Goal: Transaction & Acquisition: Purchase product/service

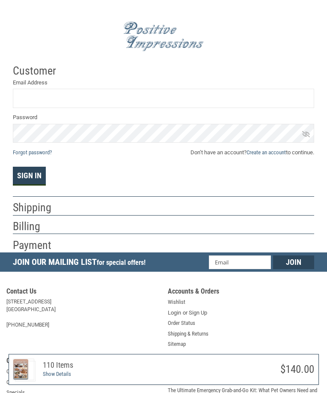
type input "[EMAIL_ADDRESS][DOMAIN_NAME]"
click at [35, 179] on button "Sign In" at bounding box center [29, 176] width 33 height 19
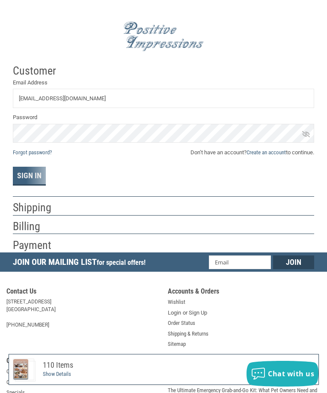
scroll to position [2, 0]
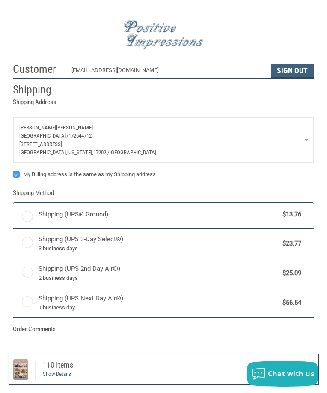
radio input "true"
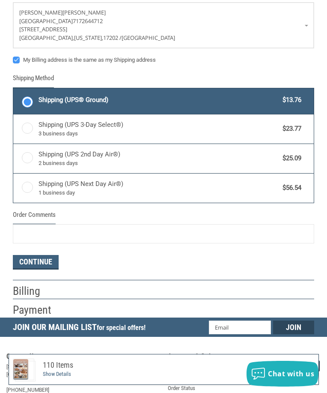
scroll to position [173, 0]
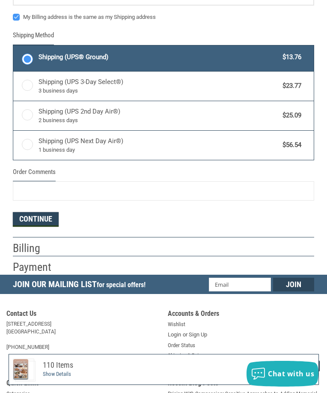
click at [35, 216] on button "Continue" at bounding box center [36, 219] width 46 height 15
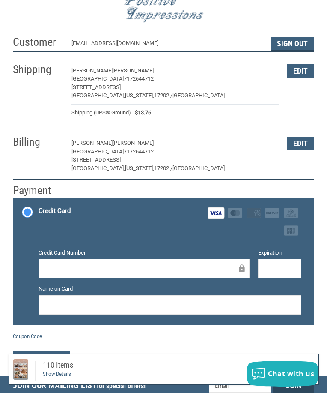
scroll to position [0, 0]
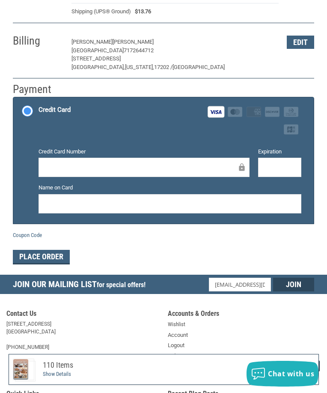
scroll to position [215, 0]
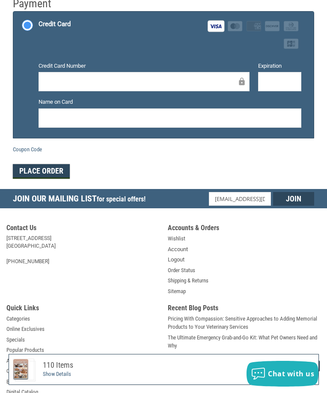
click at [54, 172] on button "Place Order" at bounding box center [41, 171] width 57 height 15
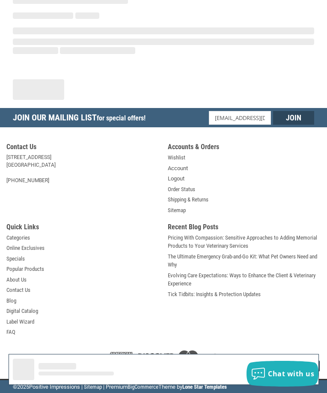
scroll to position [93, 0]
